Goal: Task Accomplishment & Management: Manage account settings

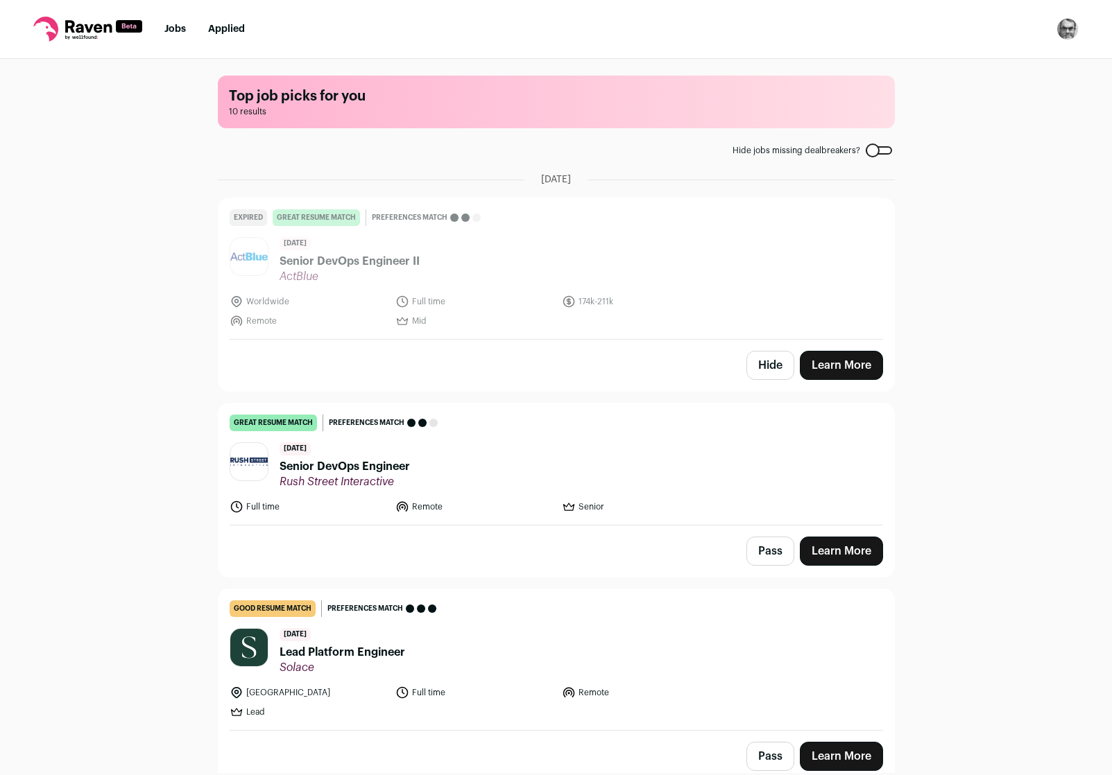
click at [769, 364] on button "Hide" at bounding box center [770, 365] width 48 height 29
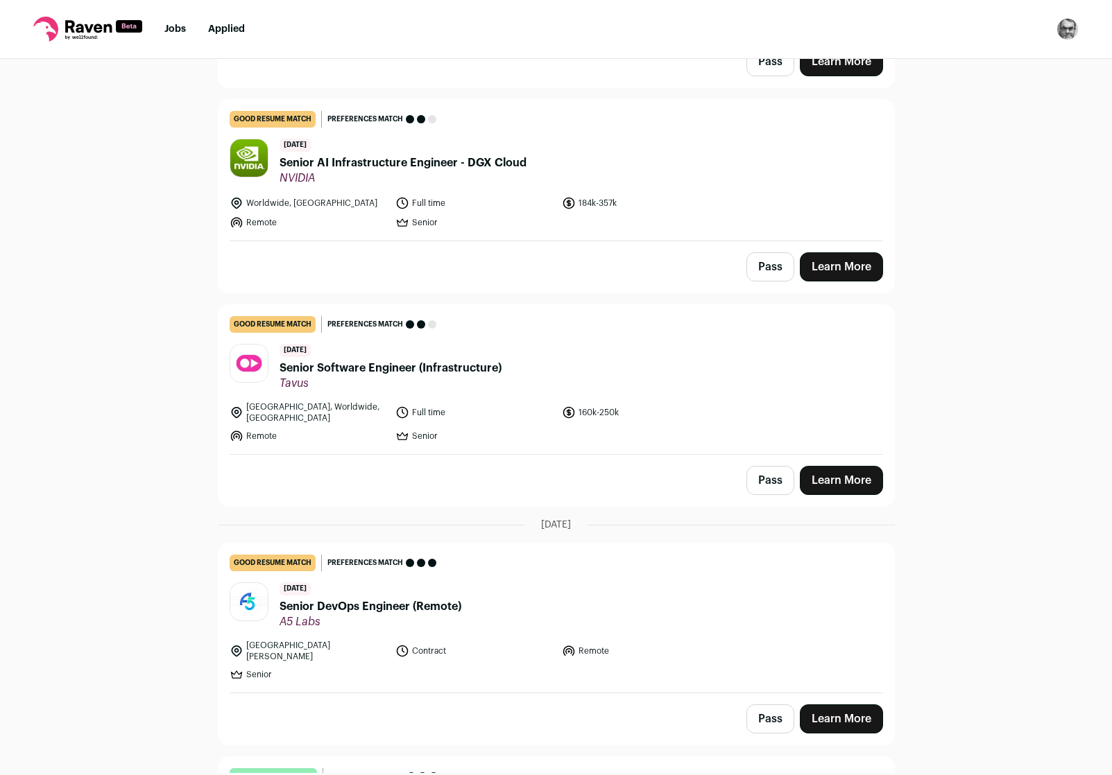
scroll to position [1255, 0]
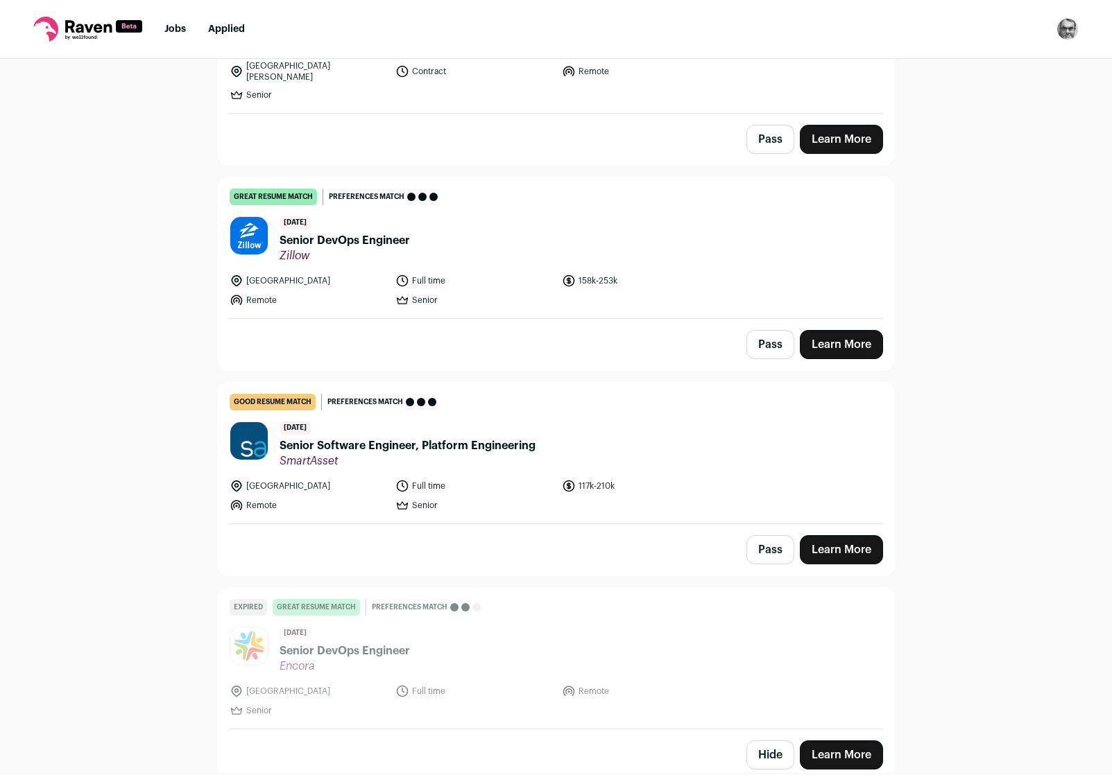
click at [762, 545] on button "Pass" at bounding box center [770, 549] width 48 height 29
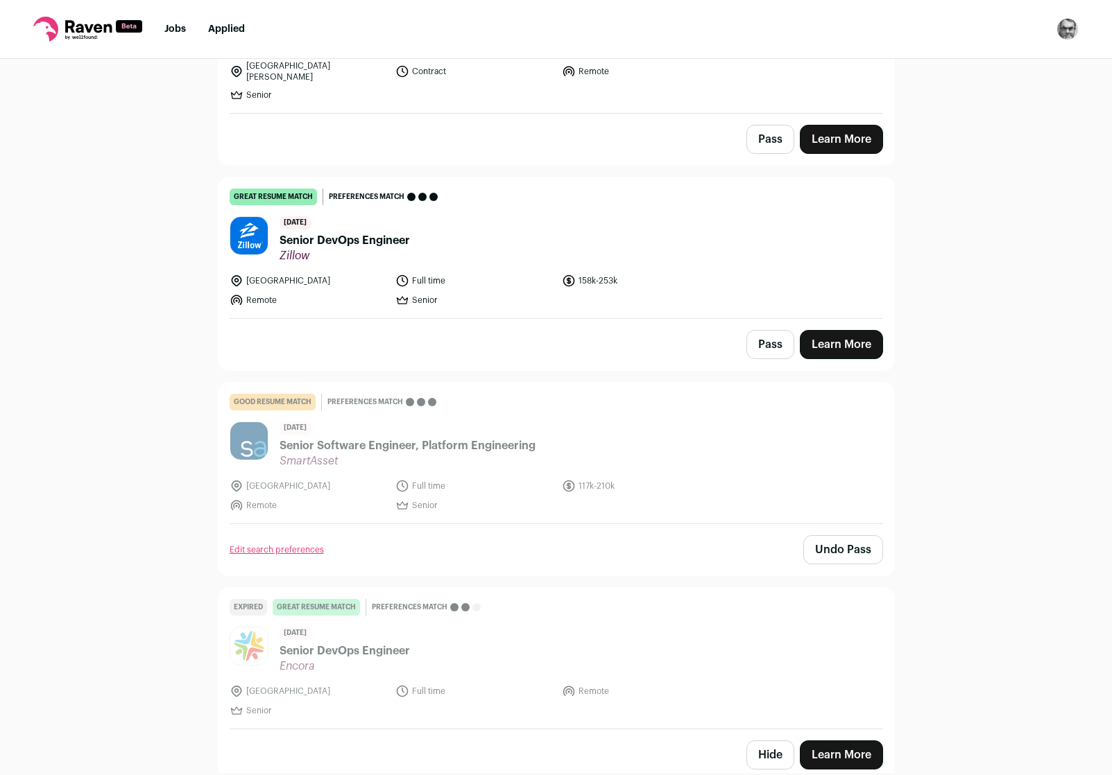
click at [770, 554] on div "Edit search preferences Undo Pass" at bounding box center [555, 549] width 675 height 51
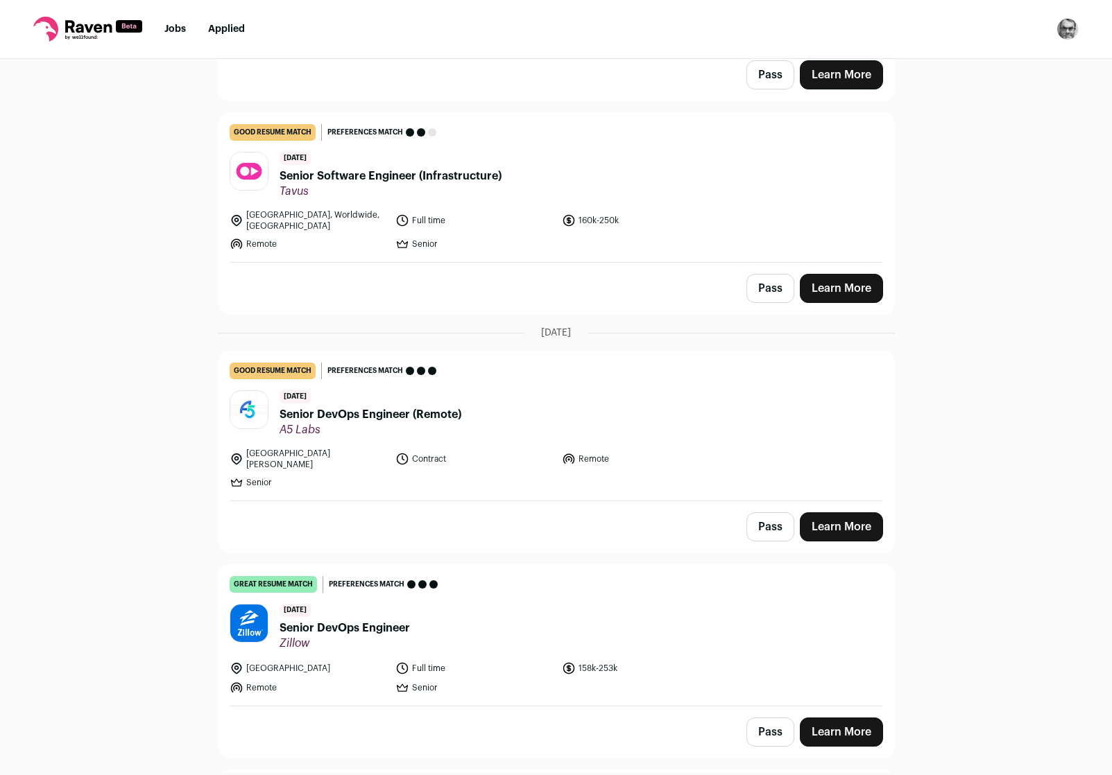
scroll to position [834, 0]
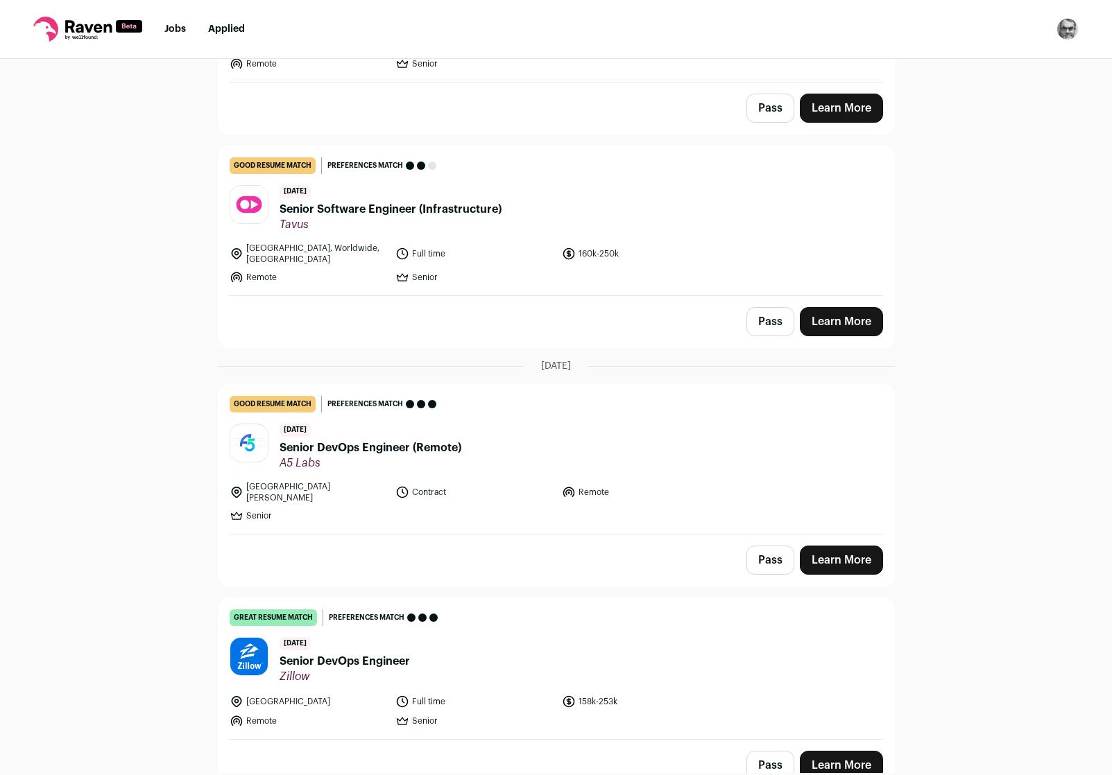
click at [778, 546] on button "Pass" at bounding box center [770, 560] width 48 height 29
click at [776, 316] on button "Pass" at bounding box center [770, 321] width 48 height 29
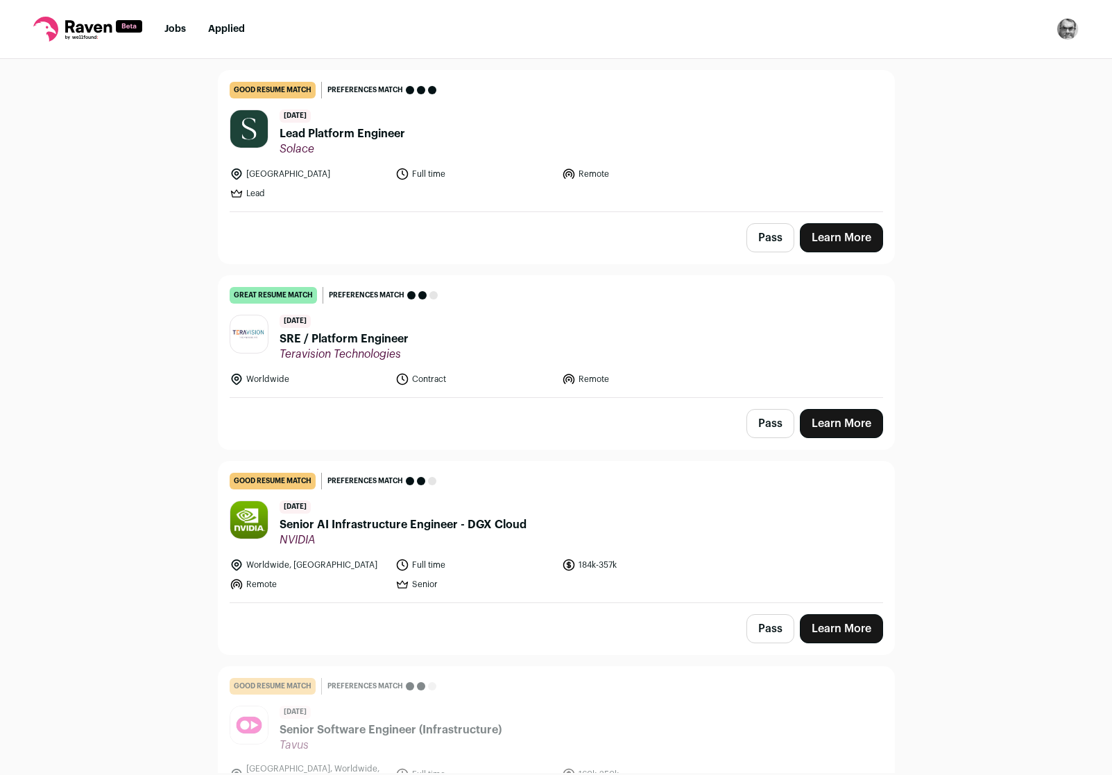
scroll to position [325, 0]
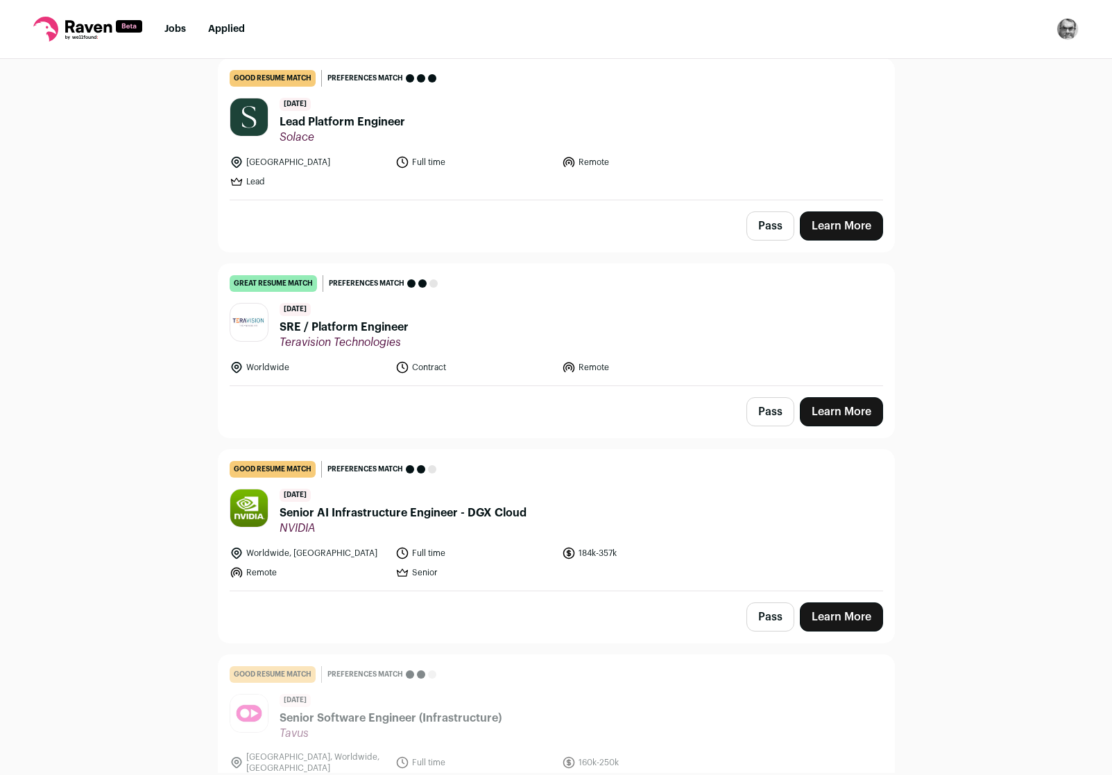
click at [767, 618] on button "Pass" at bounding box center [770, 617] width 48 height 29
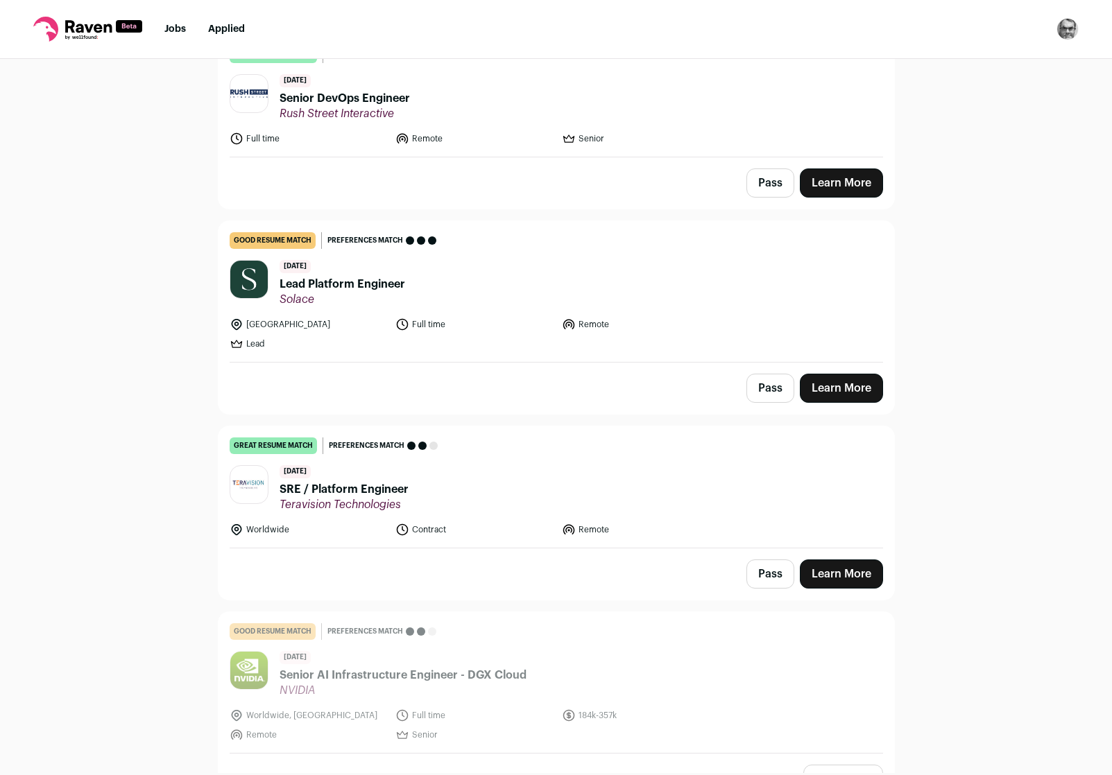
scroll to position [333, 0]
